Goal: Information Seeking & Learning: Learn about a topic

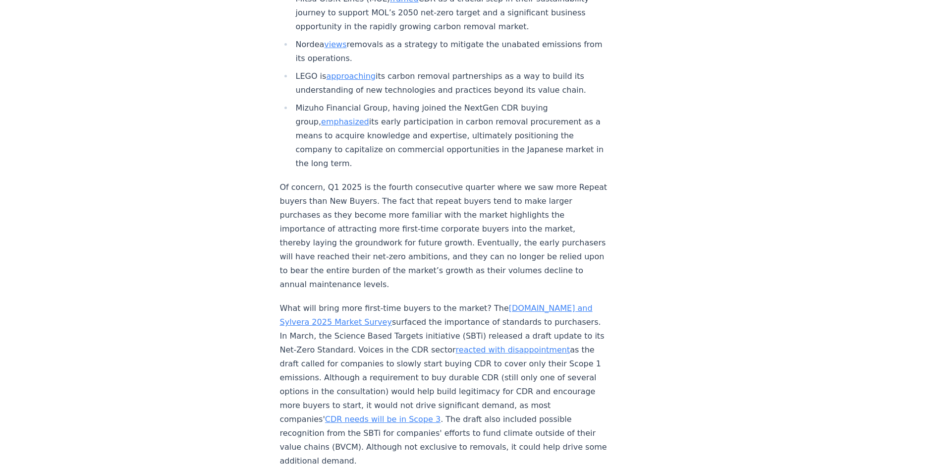
scroll to position [1288, 0]
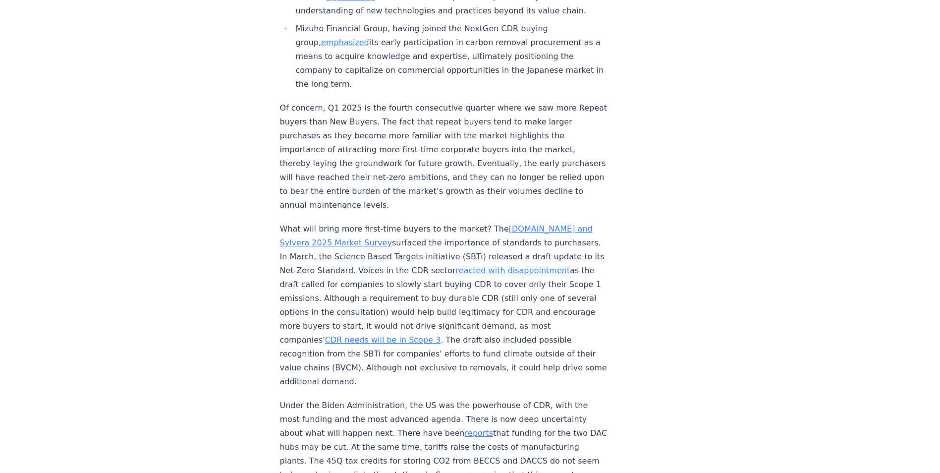
click at [353, 150] on p "Of concern, Q1 2025 is the fourth consecutive quarter where we saw more Repeat …" at bounding box center [444, 156] width 328 height 111
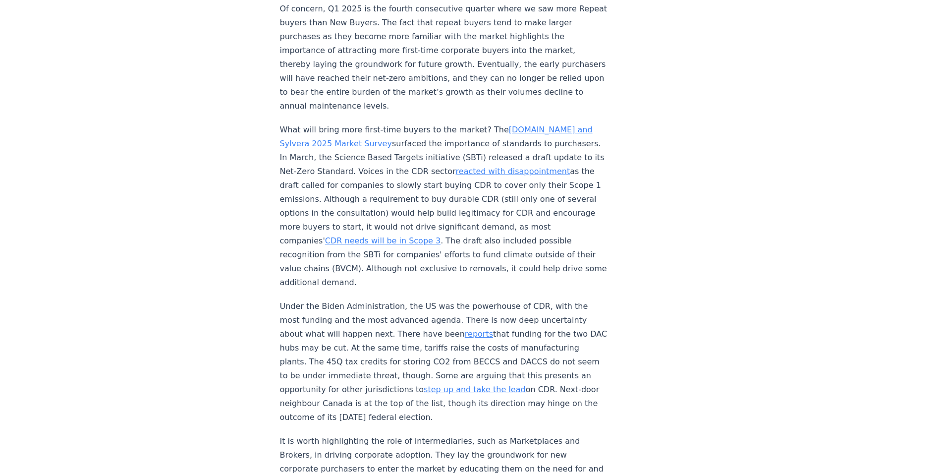
click at [505, 125] on link "[DOMAIN_NAME] and Sylvera 2025 Market Survey" at bounding box center [436, 136] width 313 height 23
